Goal: Task Accomplishment & Management: Use online tool/utility

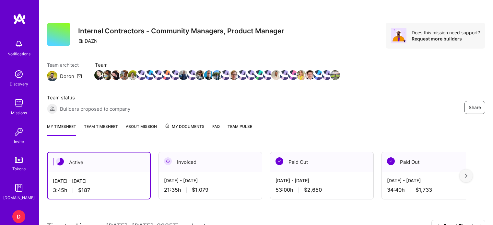
scroll to position [124, 0]
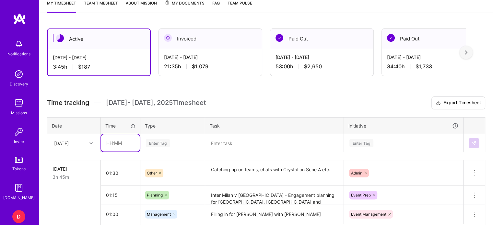
click at [111, 142] on input "text" at bounding box center [120, 143] width 39 height 17
type input "01:00"
click at [157, 141] on div "Enter Tag" at bounding box center [173, 143] width 64 height 17
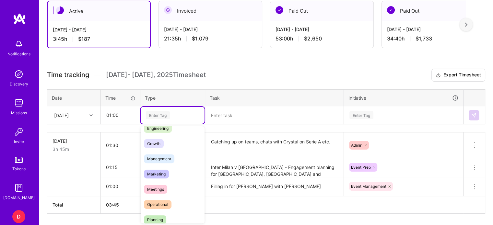
scroll to position [75, 0]
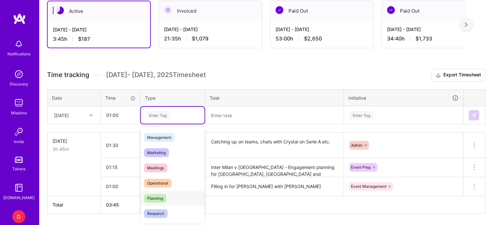
click at [155, 197] on span "Planning" at bounding box center [155, 198] width 22 height 9
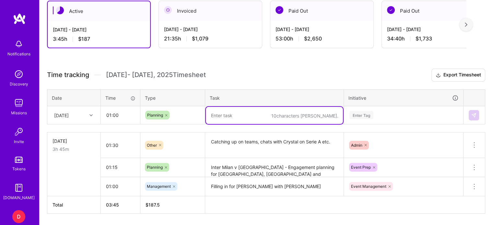
click at [233, 115] on textarea at bounding box center [274, 115] width 137 height 17
type textarea "[PERSON_NAME] v Hanshin - Event Planning"
click at [361, 115] on div "Enter Tag" at bounding box center [403, 115] width 119 height 17
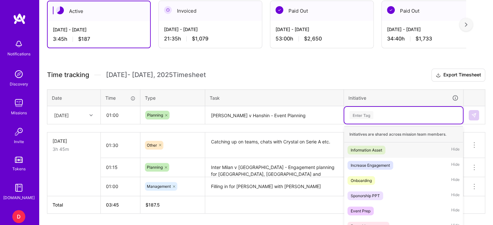
scroll to position [184, 0]
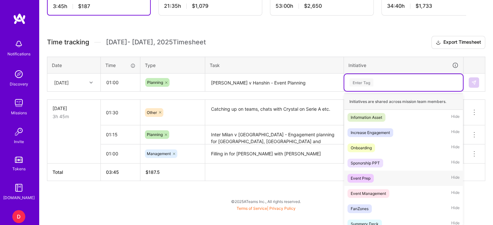
click at [368, 179] on div "Event Prep" at bounding box center [361, 178] width 20 height 7
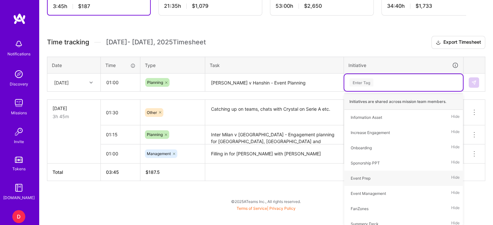
scroll to position [170, 0]
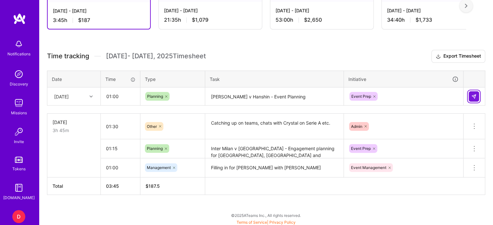
click at [472, 94] on img at bounding box center [474, 96] width 5 height 5
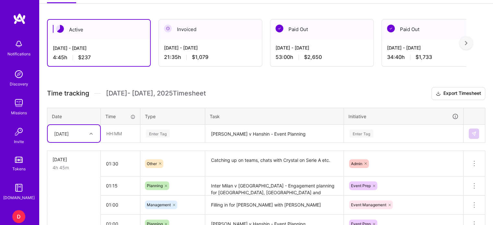
scroll to position [131, 0]
